Goal: Information Seeking & Learning: Learn about a topic

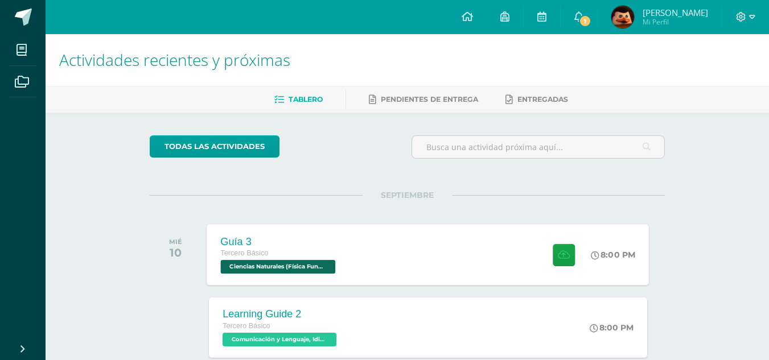
click at [364, 250] on div "Guía 3 Tercero Básico Ciencias Naturales (Física Fundamental) 'D' 8:00 PM Guía …" at bounding box center [428, 254] width 442 height 61
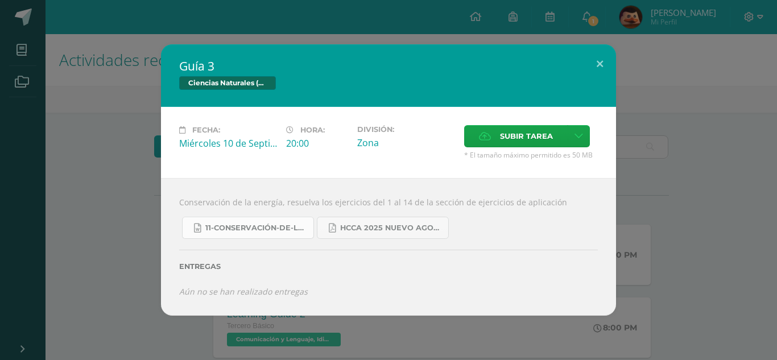
click at [275, 224] on span "11-Conservación-de-la-Energía.doc" at bounding box center [256, 228] width 102 height 9
click at [298, 229] on span "11-Conservación-de-la-Energía.doc" at bounding box center [256, 228] width 102 height 9
click at [378, 222] on link "HCCA 2025 nuevo agosto fisica fundamental.pdf" at bounding box center [383, 228] width 132 height 22
click at [124, 175] on div "Guía 3 Ciencias Naturales (Física Fundamental) Fecha: [DATE] Hora: 20:00 Divisi…" at bounding box center [389, 179] width 768 height 271
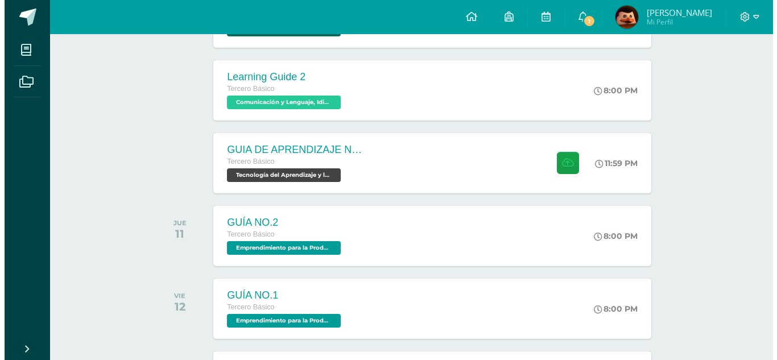
scroll to position [238, 0]
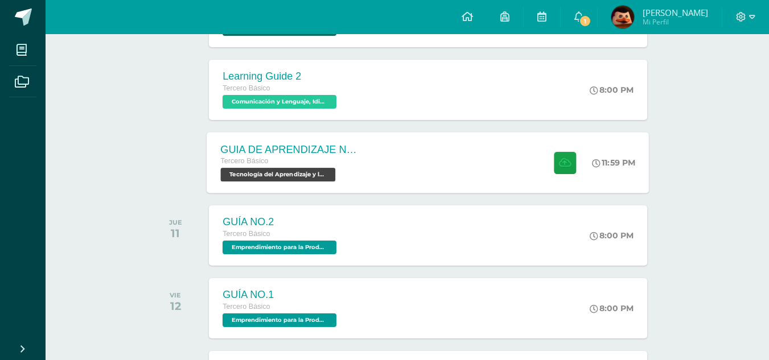
click at [259, 148] on div "GUIA DE APRENDIZAJE NO 3 / VIDEO" at bounding box center [290, 149] width 138 height 12
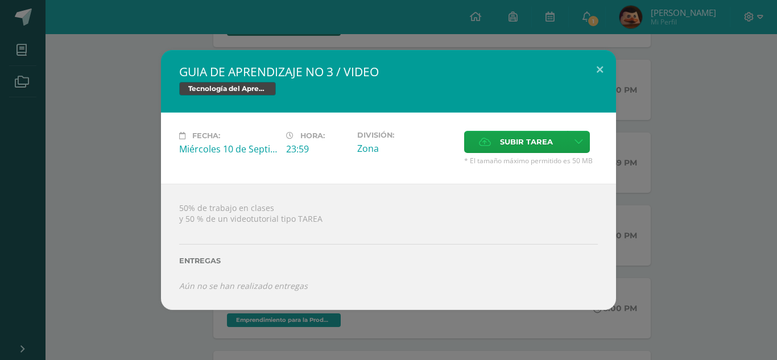
click at [120, 231] on div "GUIA DE APRENDIZAJE NO 3 / VIDEO Tecnología del Aprendizaje y la Comunicación (…" at bounding box center [389, 179] width 768 height 259
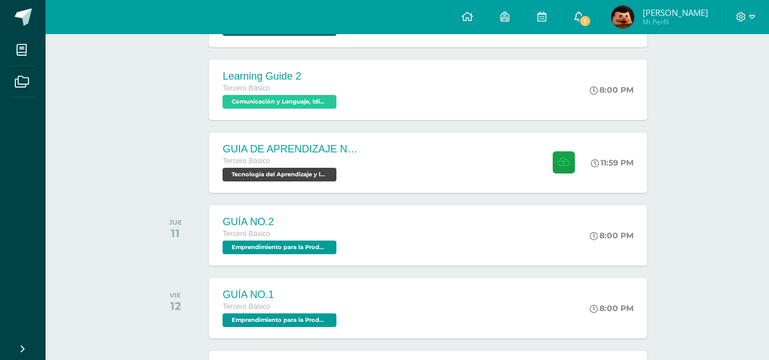
click at [591, 17] on span "1" at bounding box center [585, 21] width 13 height 13
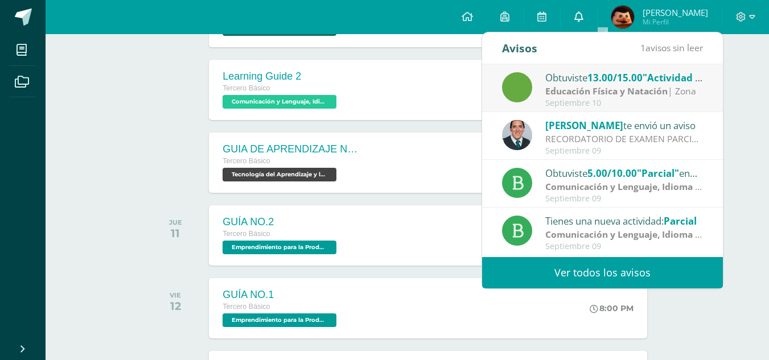
click at [583, 17] on icon at bounding box center [578, 16] width 9 height 10
click at [184, 110] on div at bounding box center [178, 90] width 57 height 60
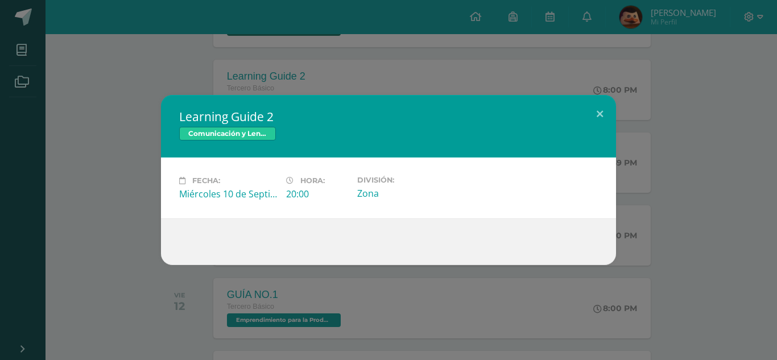
click at [0, 19] on div "Learning Guide 2 Comunicación y Lenguaje, Idioma Extranjero Inglés Fecha: [DATE…" at bounding box center [388, 180] width 777 height 360
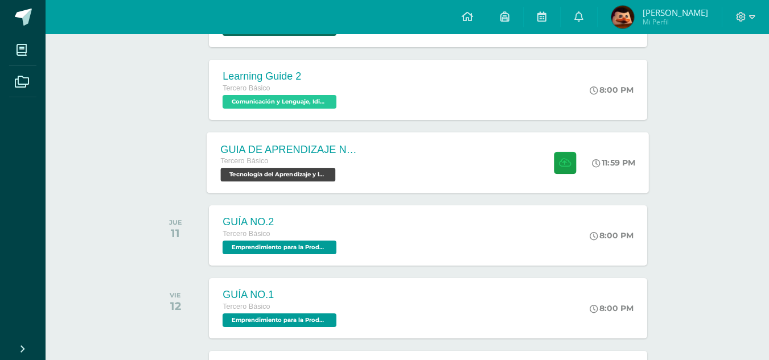
click at [365, 150] on div "GUIA DE APRENDIZAJE NO 3 / VIDEO Tercero Básico Tecnología del Aprendizaje y la…" at bounding box center [290, 162] width 166 height 61
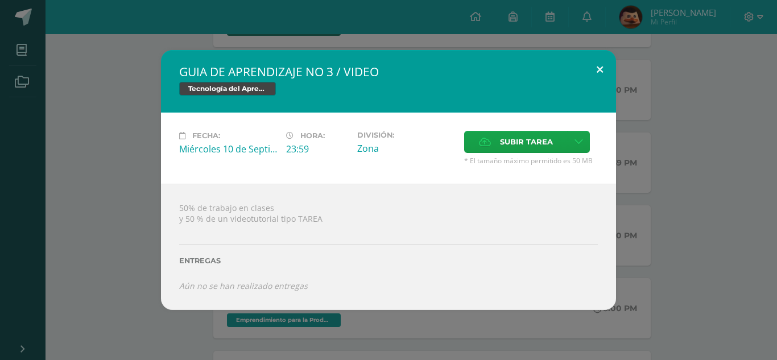
click at [598, 69] on button at bounding box center [600, 69] width 32 height 39
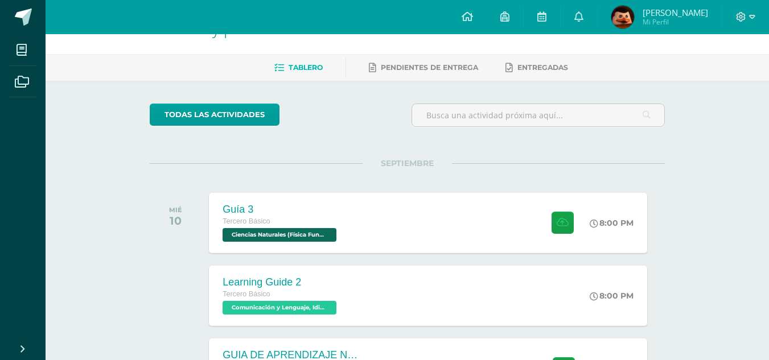
scroll to position [0, 0]
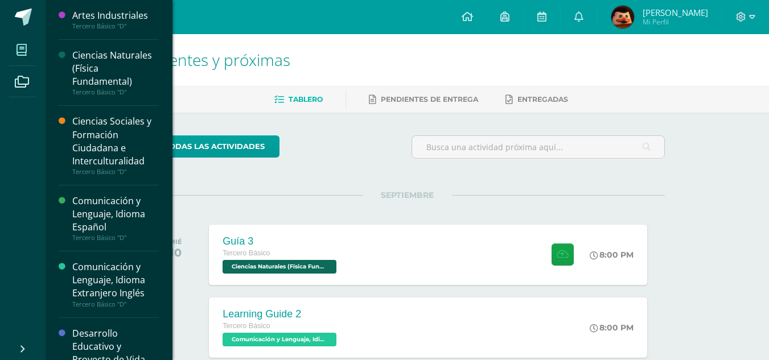
click at [20, 62] on span at bounding box center [22, 50] width 26 height 26
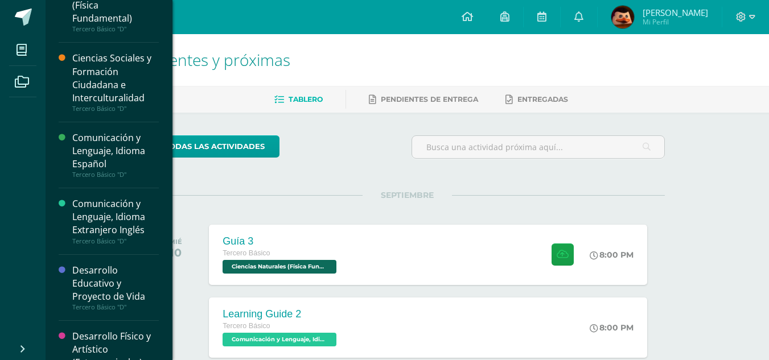
scroll to position [64, 0]
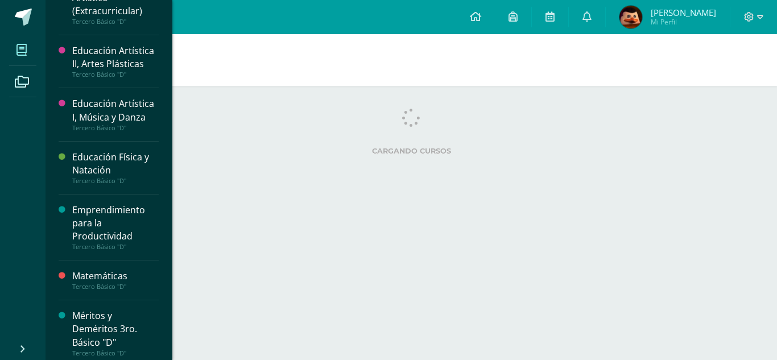
scroll to position [553, 0]
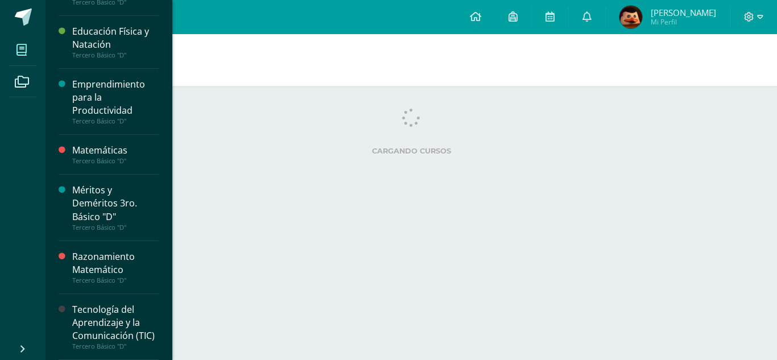
click at [99, 303] on div "Tecnología del Aprendizaje y la Comunicación (TIC)" at bounding box center [115, 322] width 86 height 39
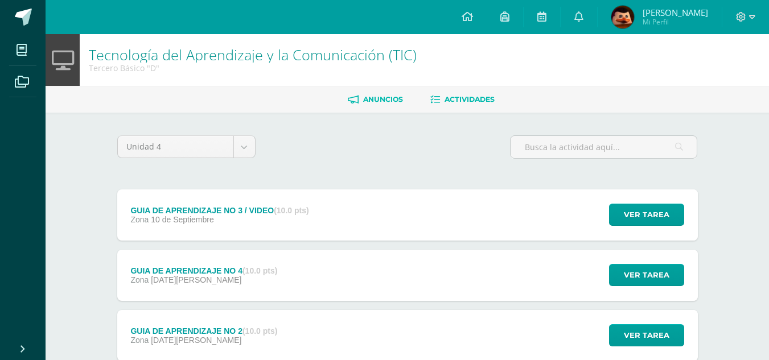
click at [382, 94] on link "Anuncios" at bounding box center [375, 99] width 55 height 18
